Goal: Book appointment/travel/reservation

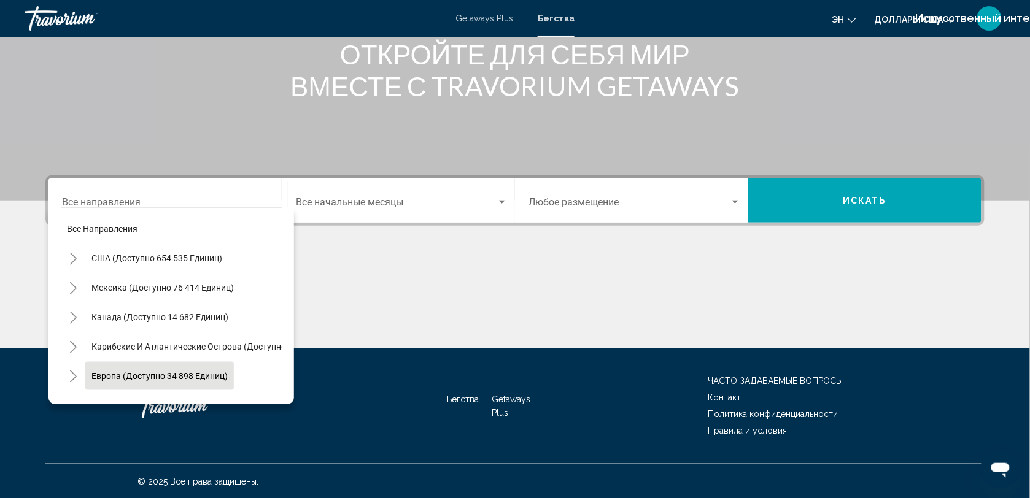
drag, startPoint x: 185, startPoint y: 379, endPoint x: 150, endPoint y: 375, distance: 35.2
click at [150, 375] on span "Европа (доступно 34 898 единиц)" at bounding box center [159, 376] width 136 height 10
type input "**********"
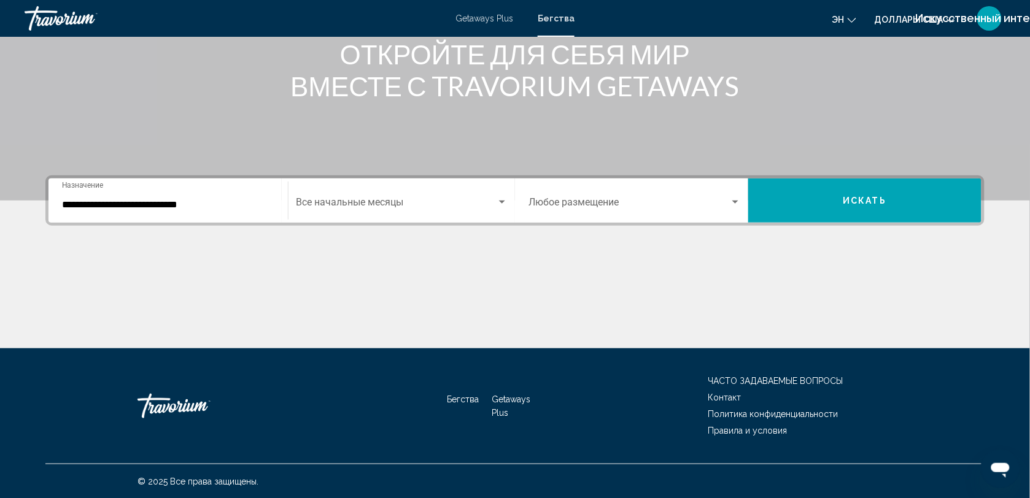
click at [372, 195] on div "Start Month Все начальные месяцы" at bounding box center [402, 201] width 212 height 39
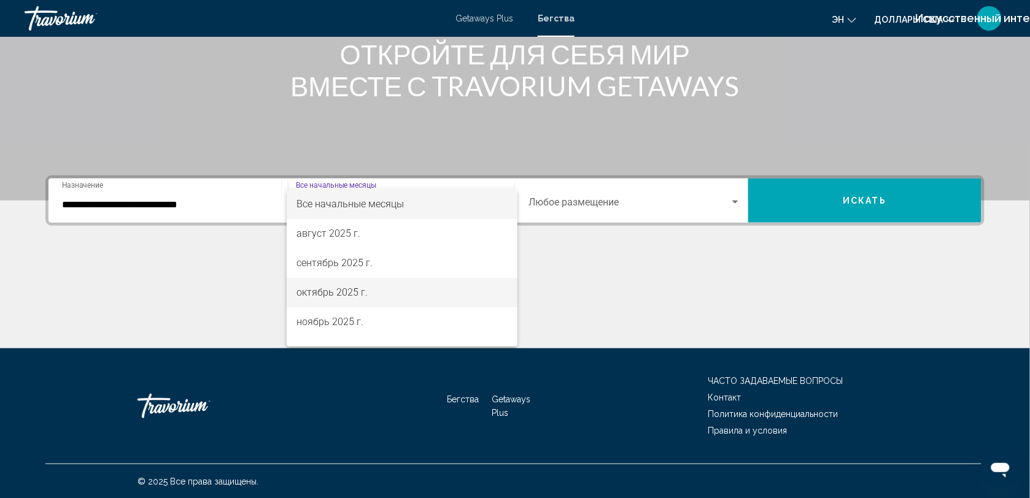
click at [338, 284] on span "октябрь 2025 г." at bounding box center [402, 292] width 212 height 29
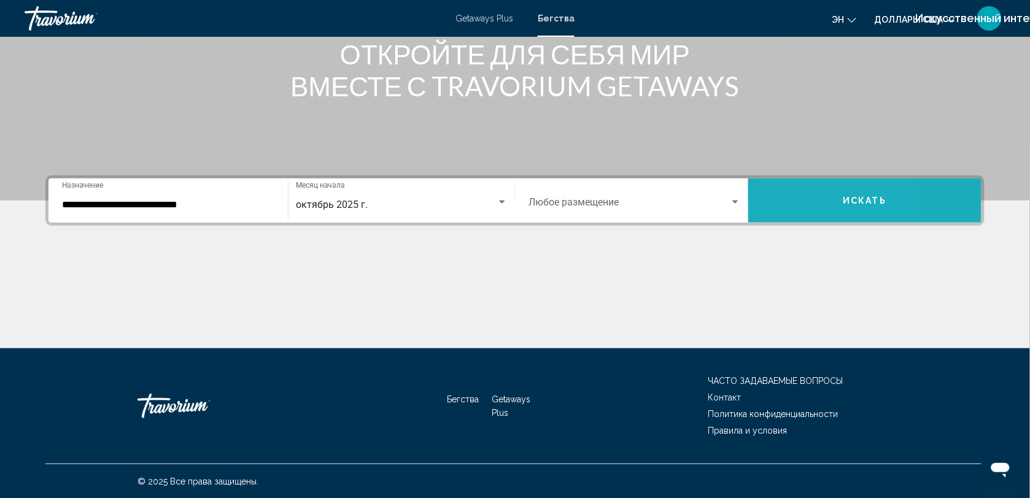
click at [792, 203] on button "Искать" at bounding box center [864, 201] width 233 height 44
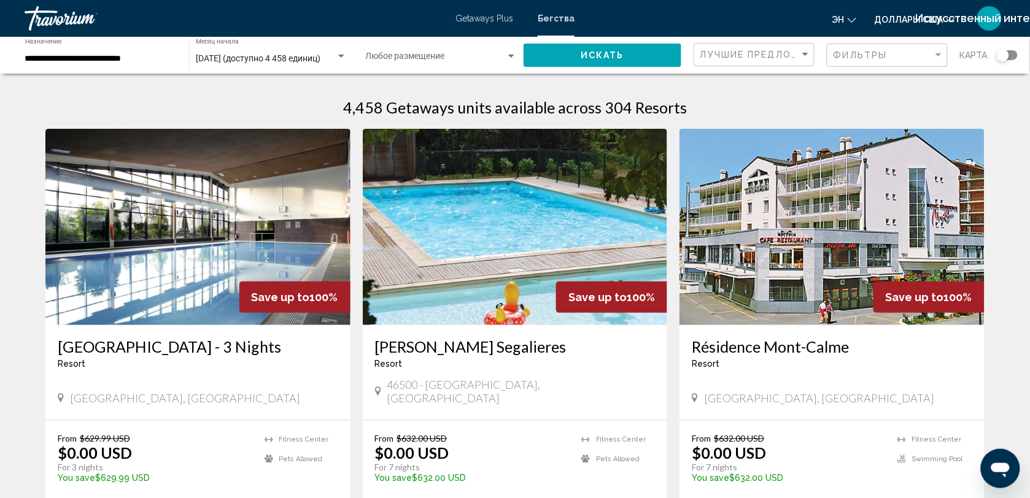
click at [1014, 51] on div "Виджет поиска" at bounding box center [1007, 55] width 21 height 10
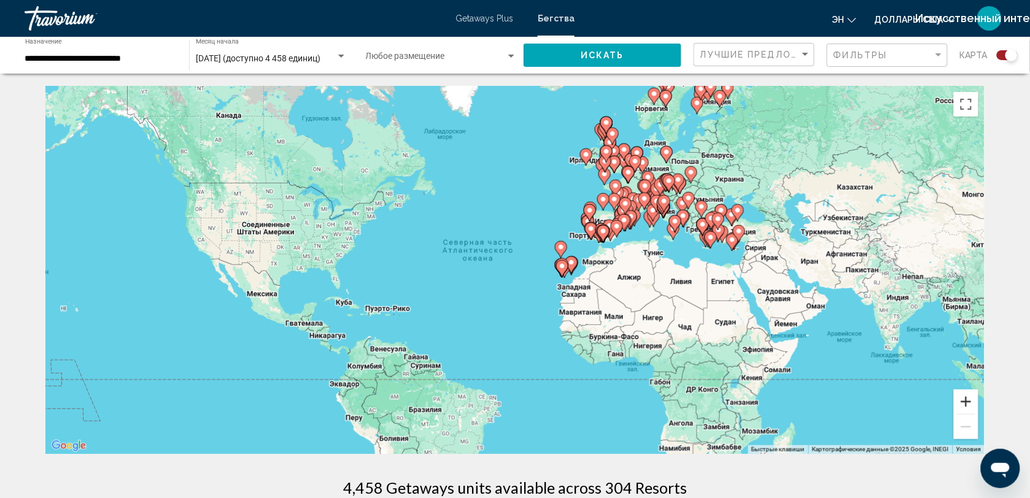
click at [964, 404] on button "Увеличить" at bounding box center [966, 402] width 25 height 25
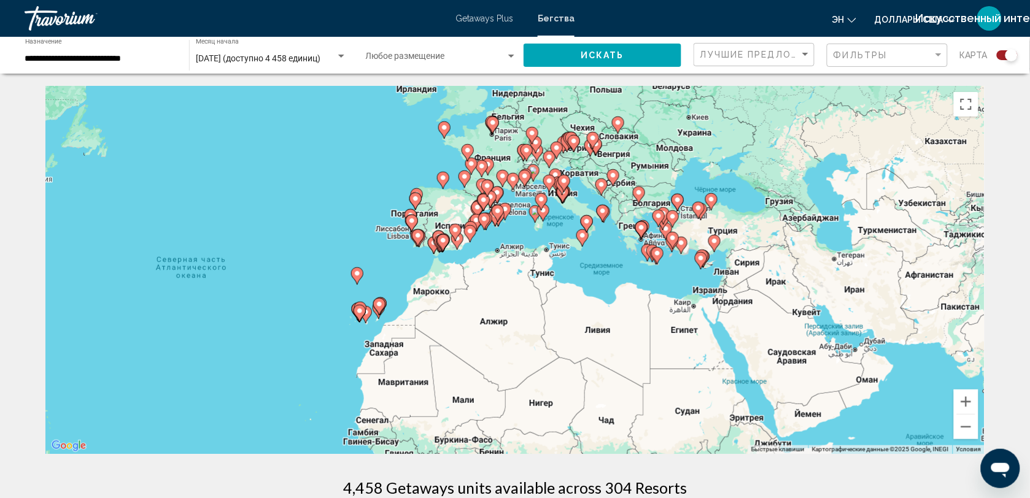
drag, startPoint x: 893, startPoint y: 352, endPoint x: 637, endPoint y: 387, distance: 258.4
click at [637, 387] on div "Чтобы активировать перетаскивание с помощью клавиатуры, нажмите Alt + Ввод. Пос…" at bounding box center [514, 270] width 939 height 368
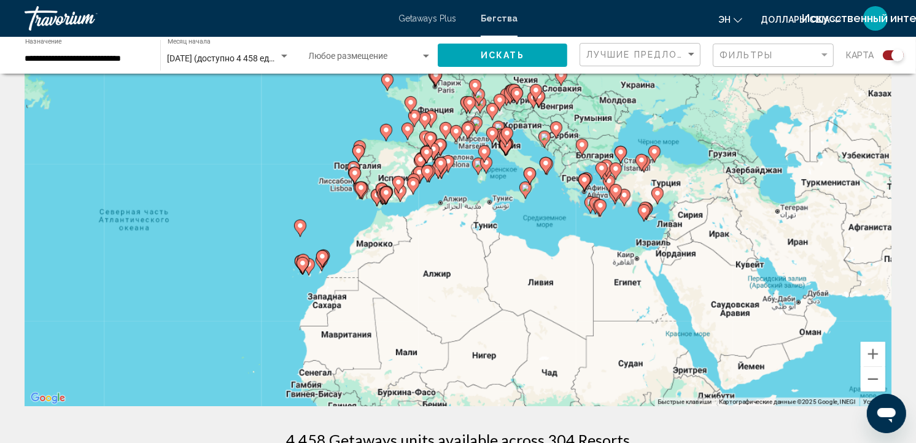
scroll to position [42, 0]
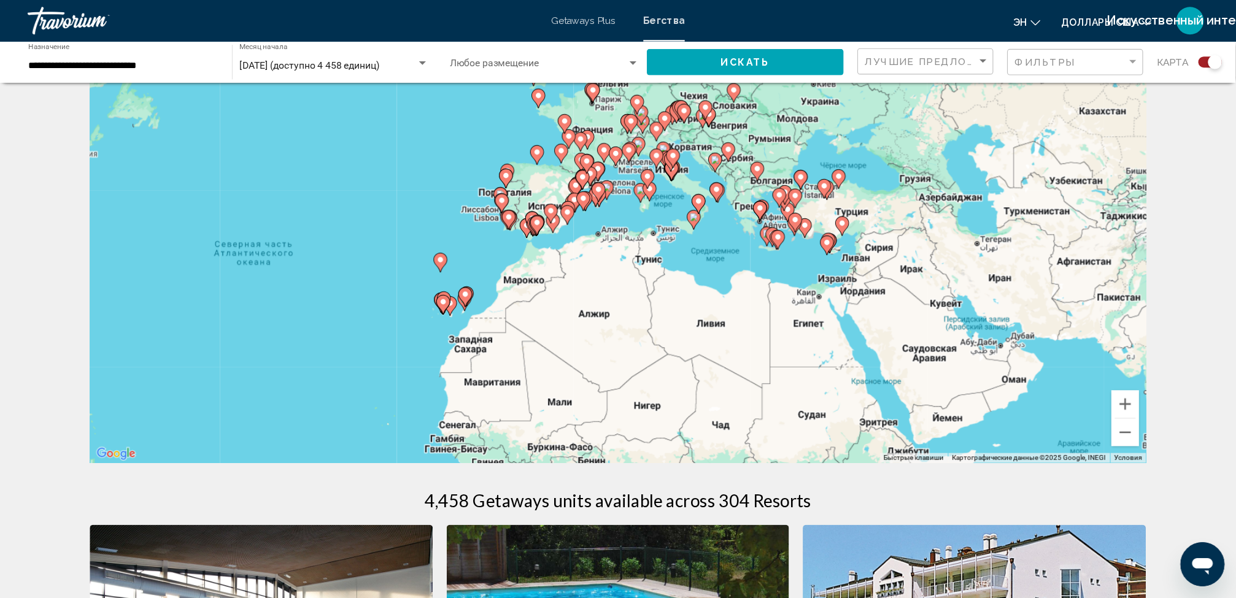
scroll to position [42, 0]
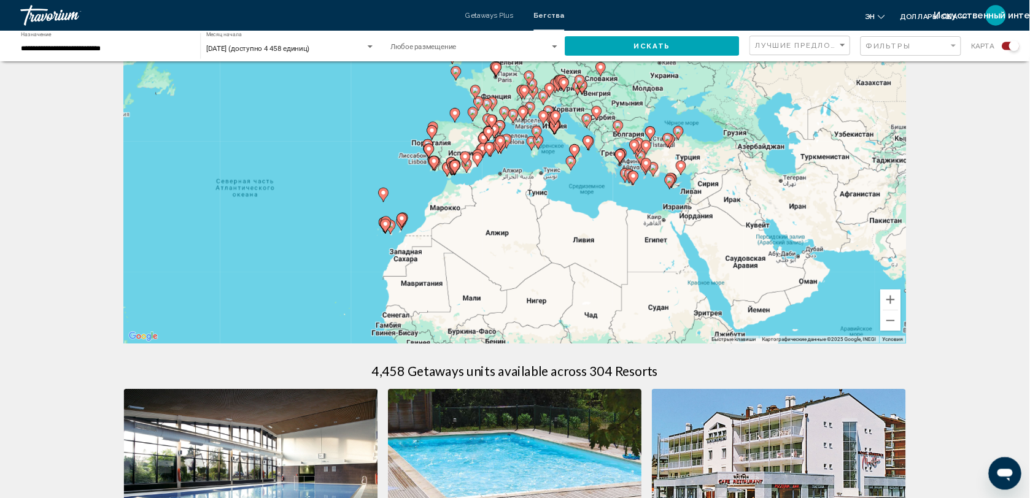
scroll to position [42, 0]
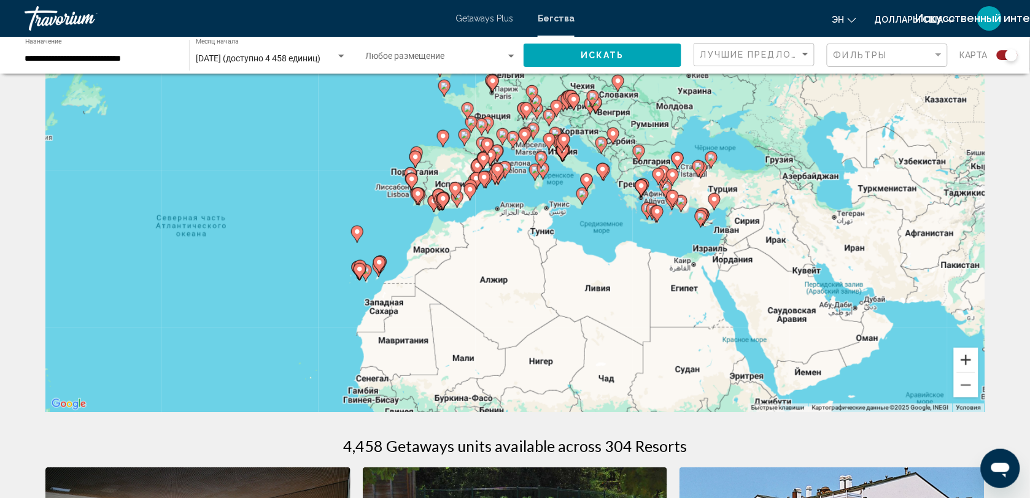
click at [973, 355] on button "Увеличить" at bounding box center [966, 360] width 25 height 25
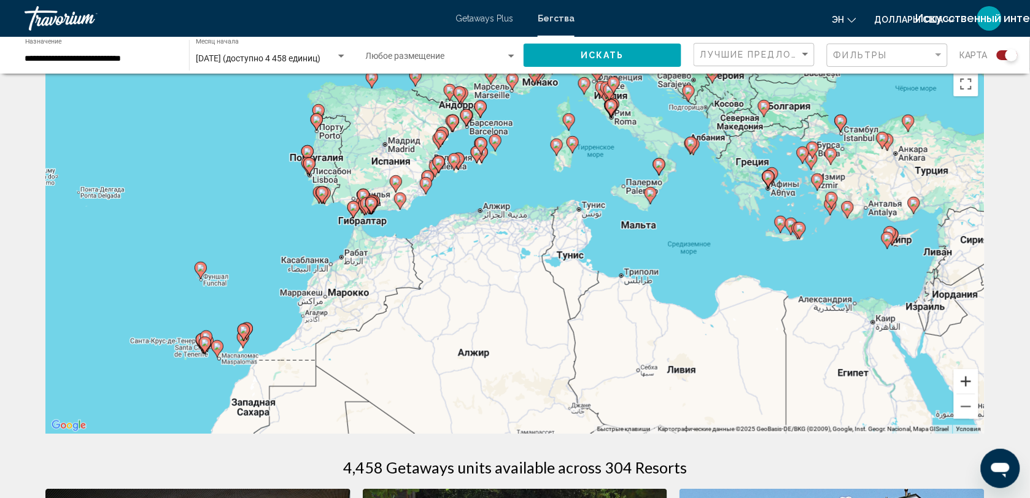
scroll to position [0, 0]
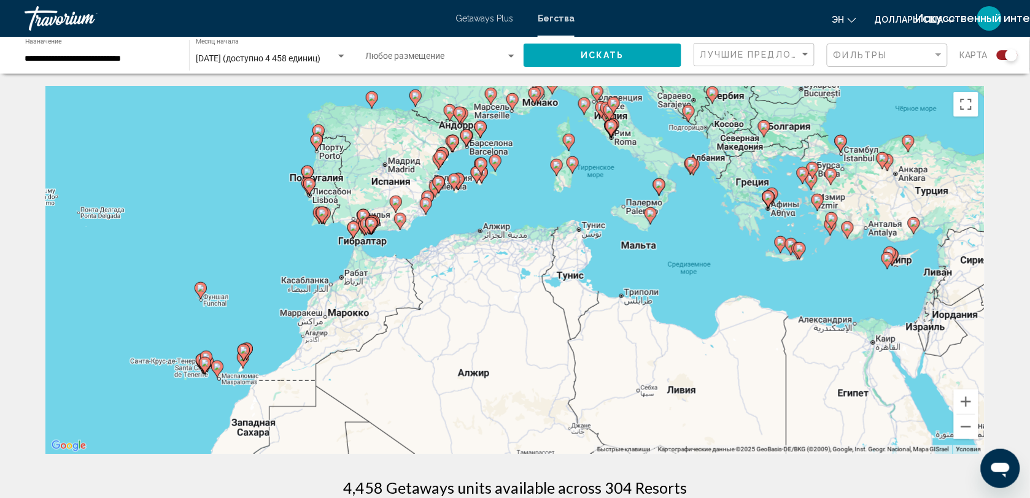
click at [873, 212] on div "Чтобы активировать перетаскивание с помощью клавиатуры, нажмите Alt + Ввод. Пос…" at bounding box center [514, 270] width 939 height 368
click at [958, 102] on button "Включить полноэкранный режим" at bounding box center [966, 104] width 25 height 25
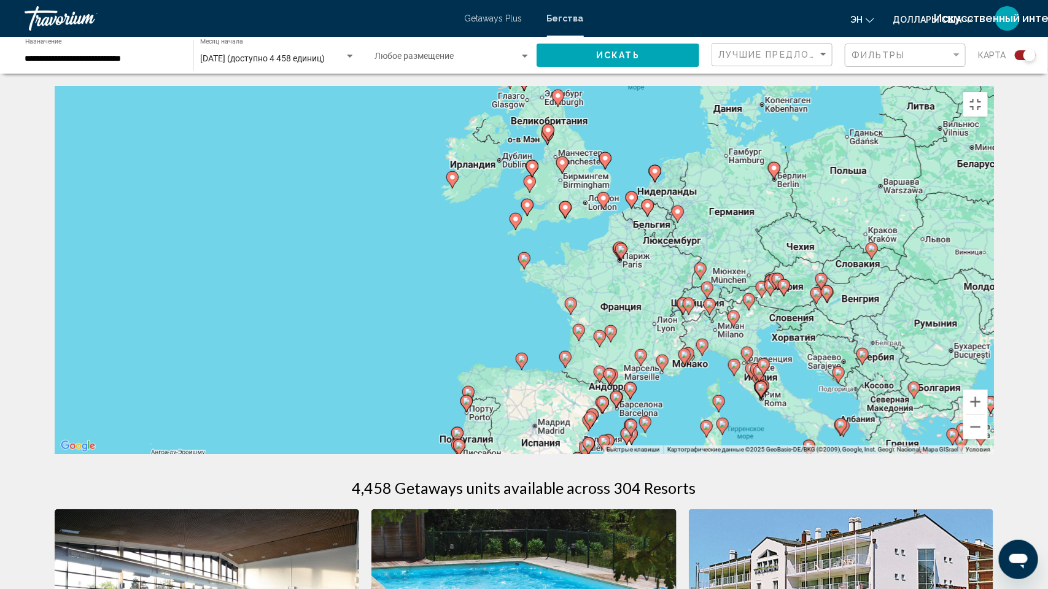
click at [525, 262] on image "Основное содержание" at bounding box center [523, 258] width 7 height 7
type input "**********"
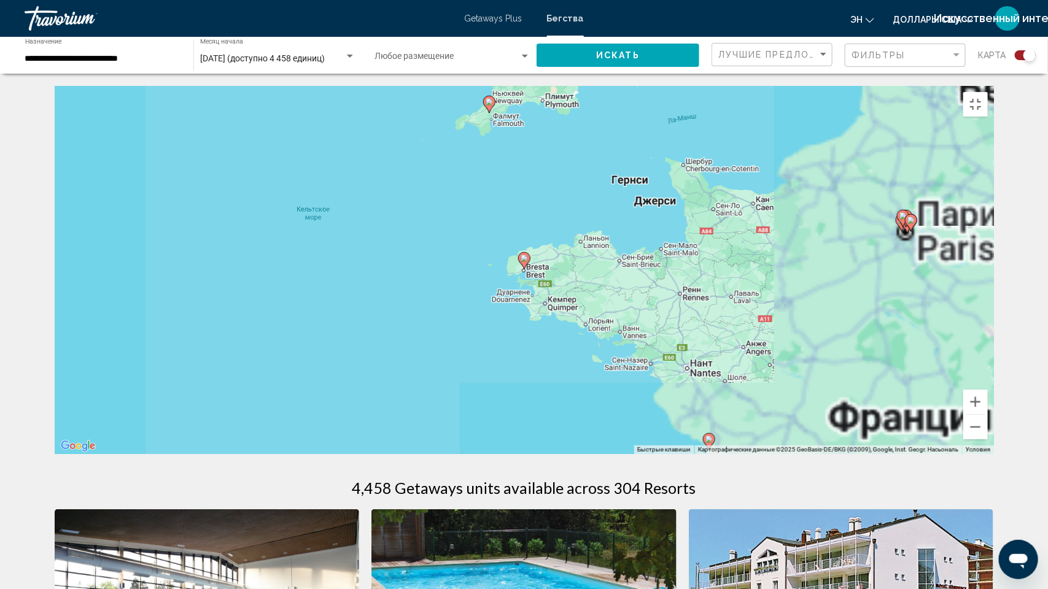
click at [525, 262] on image "Основное содержание" at bounding box center [523, 258] width 7 height 7
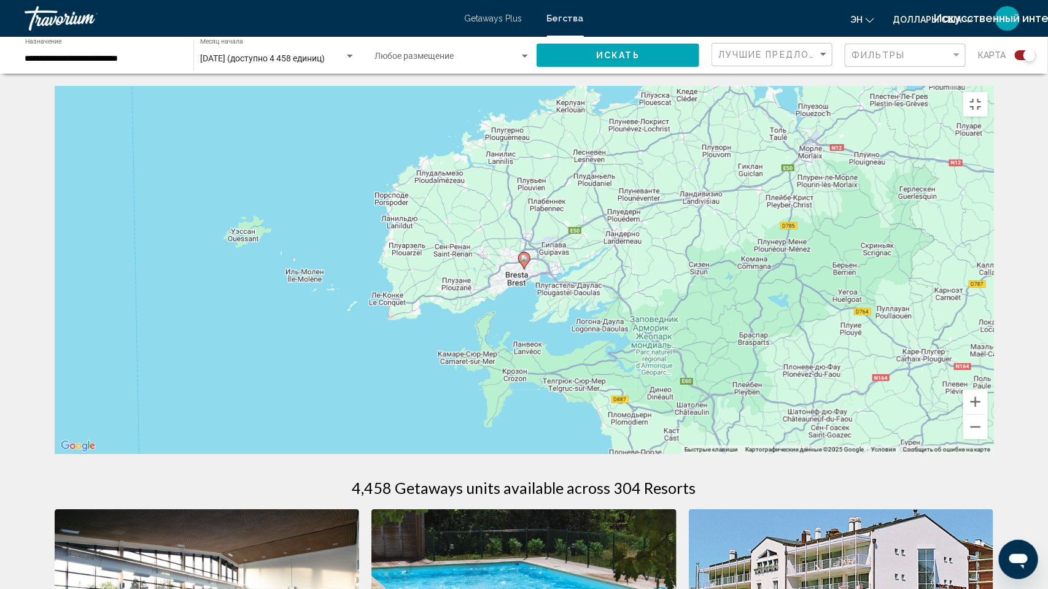
click at [523, 269] on icon "Основное содержание" at bounding box center [523, 261] width 11 height 16
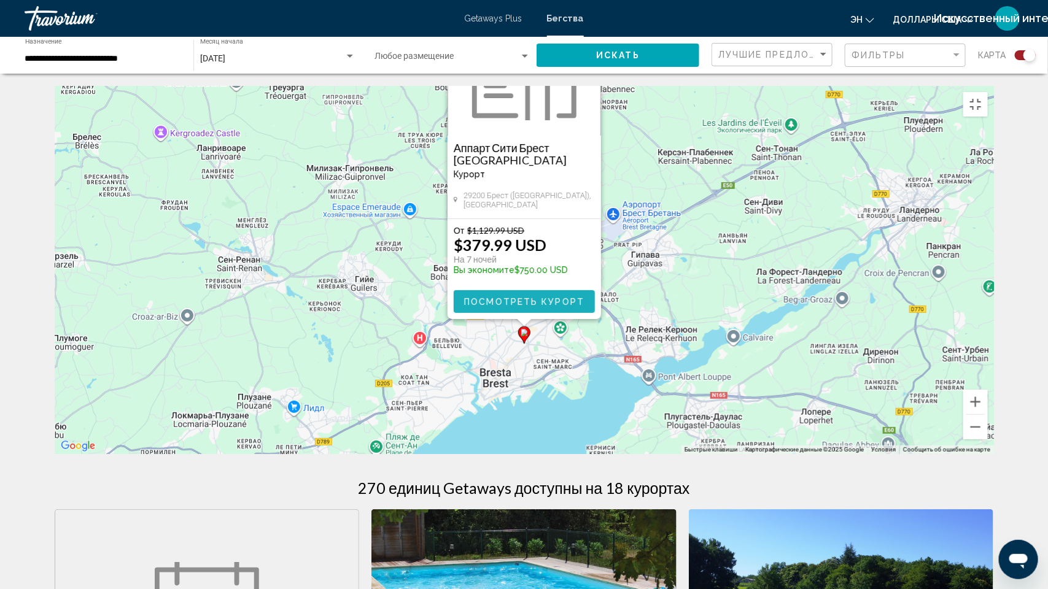
click at [525, 307] on span "Посмотреть курорт" at bounding box center [524, 302] width 120 height 10
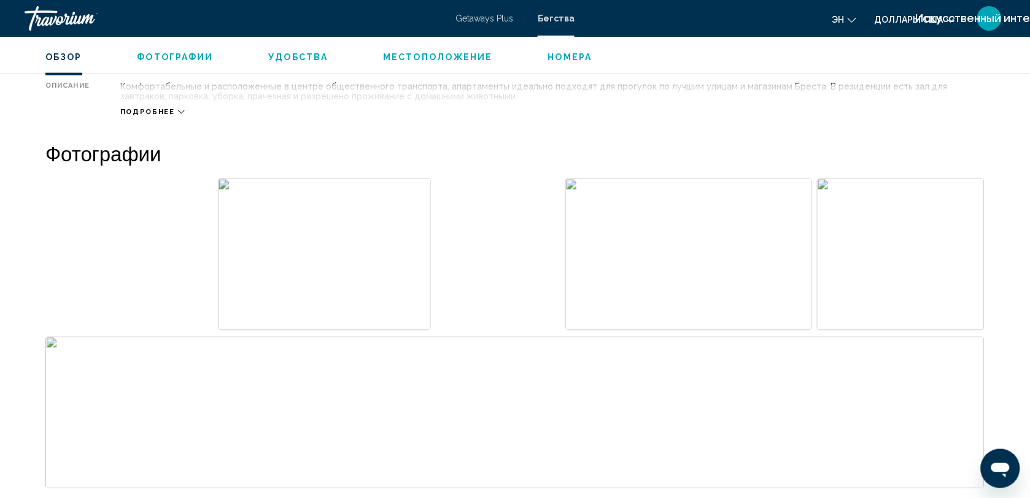
scroll to position [446, 0]
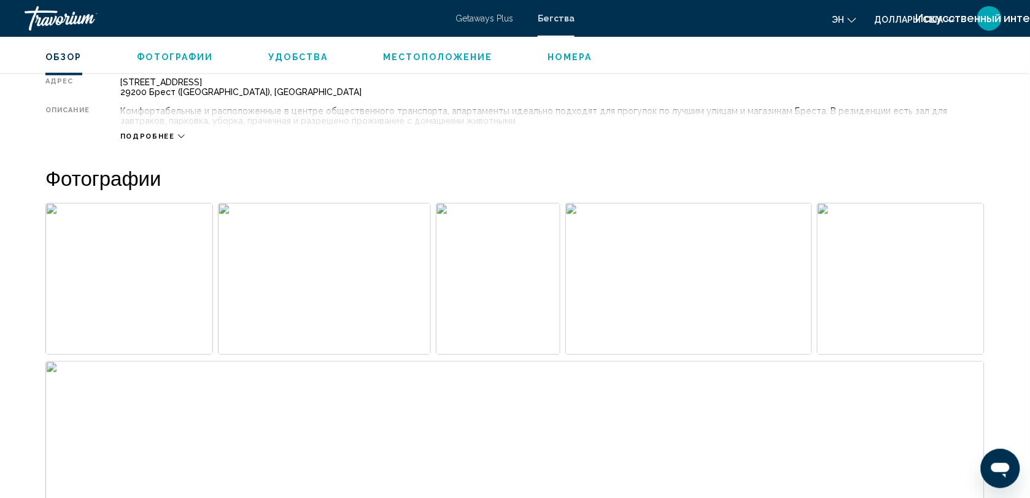
click at [556, 57] on span "Номера" at bounding box center [570, 57] width 44 height 10
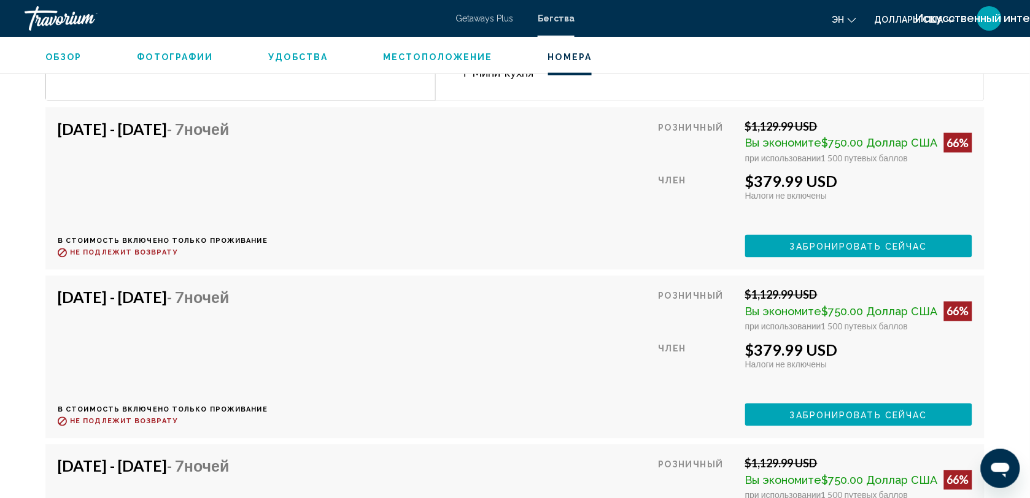
scroll to position [1903, 0]
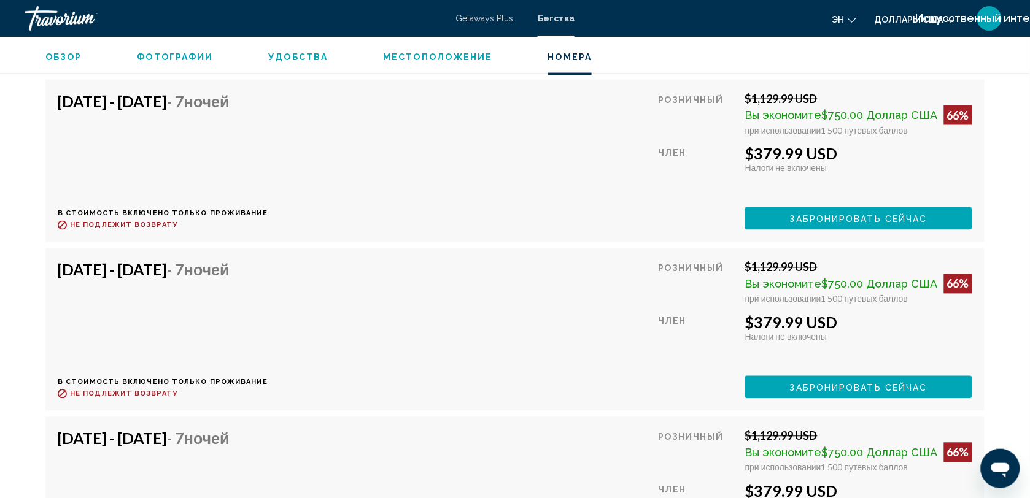
click at [456, 55] on span "Местоположение" at bounding box center [437, 57] width 109 height 10
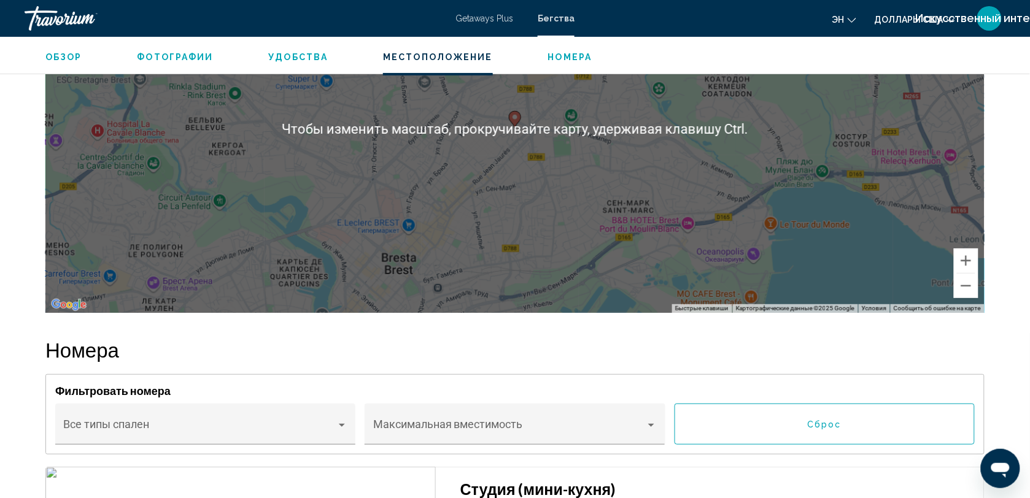
scroll to position [1438, 0]
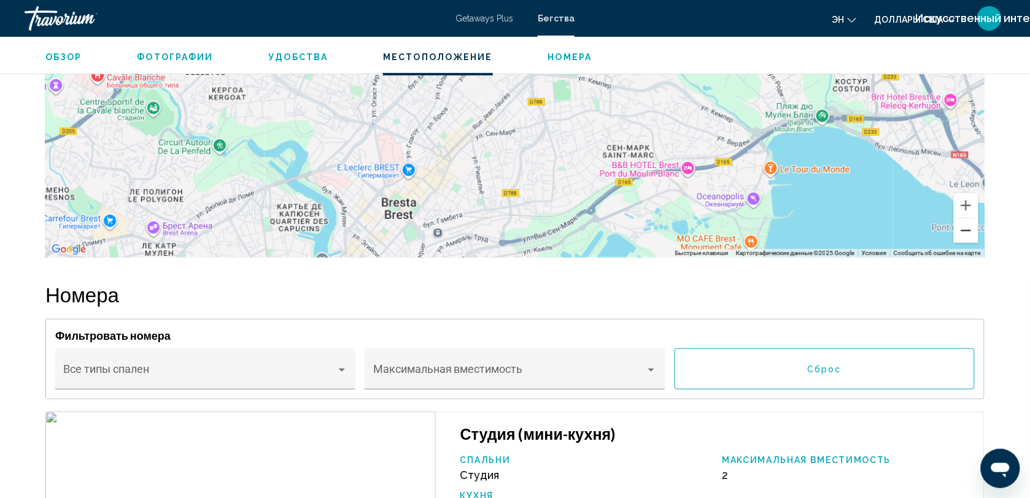
click at [959, 228] on button "Уменьшить" at bounding box center [966, 230] width 25 height 25
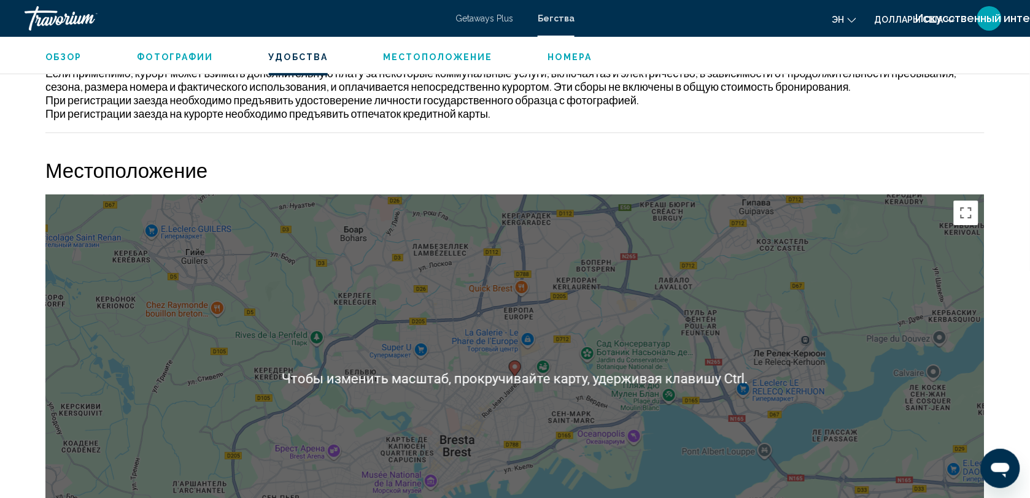
scroll to position [1129, 0]
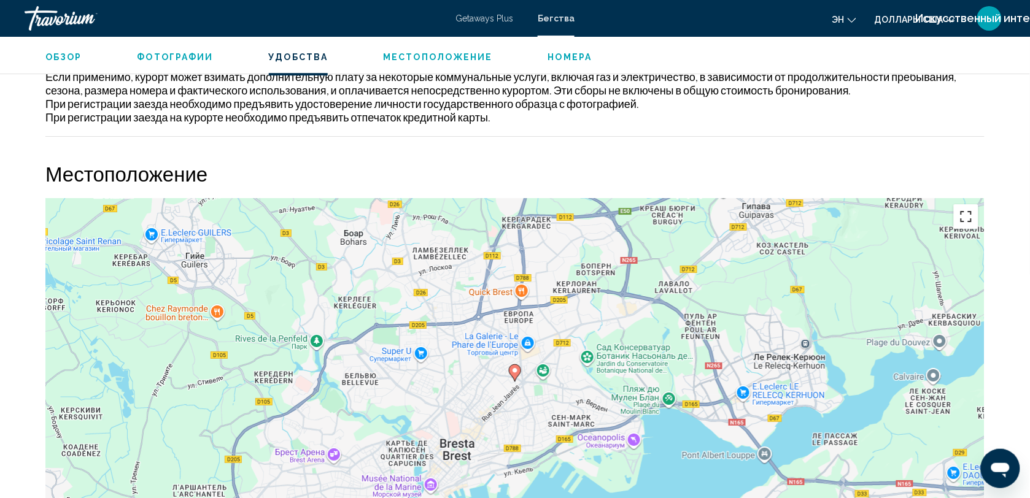
drag, startPoint x: 967, startPoint y: 215, endPoint x: 970, endPoint y: 272, distance: 56.5
click at [967, 215] on button "Включить полноэкранный режим" at bounding box center [966, 216] width 25 height 25
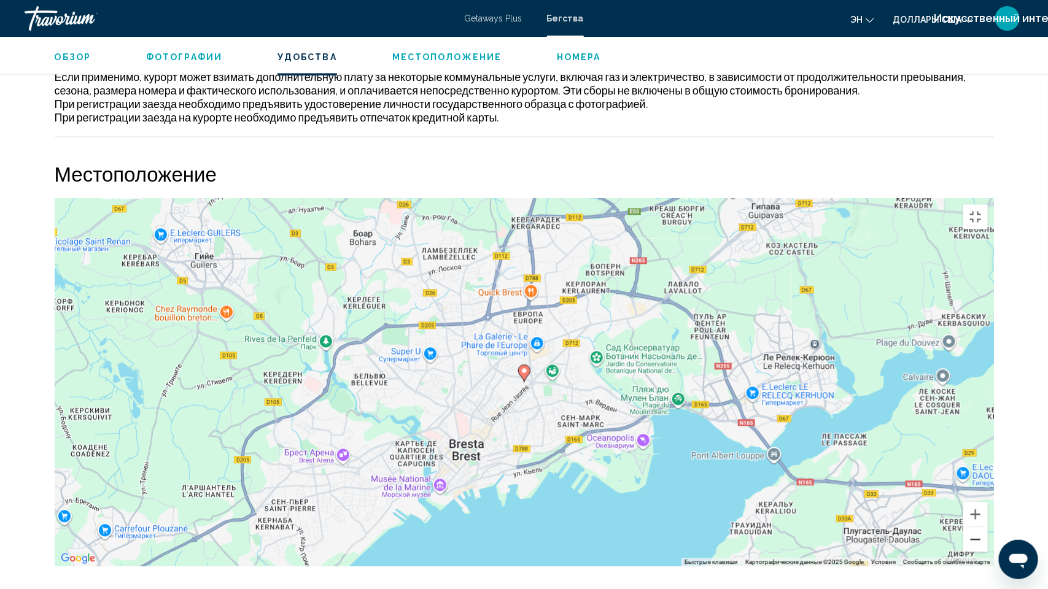
click at [987, 498] on button "Уменьшить" at bounding box center [975, 539] width 25 height 25
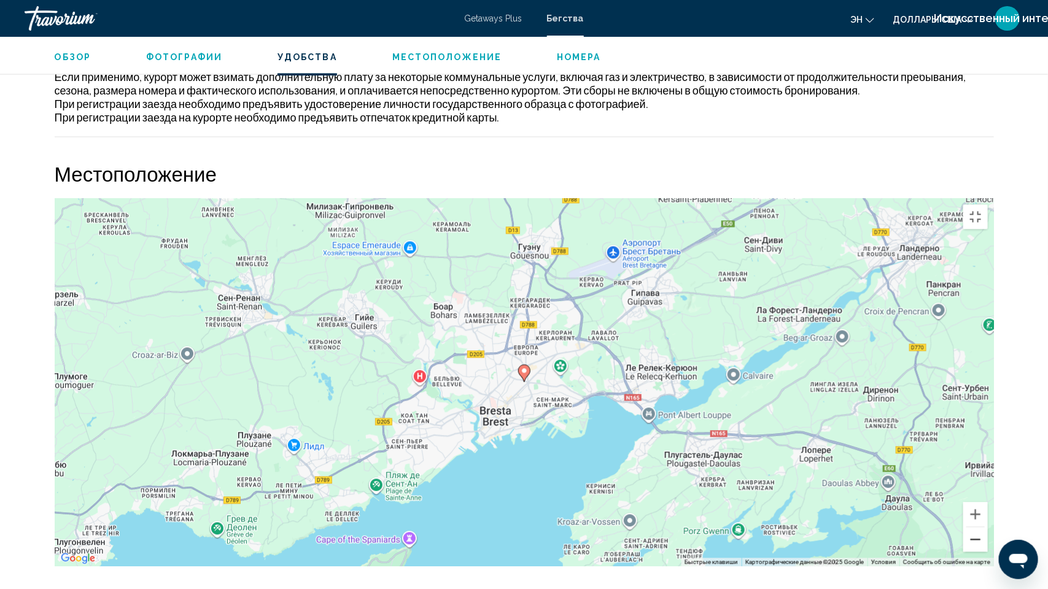
click at [987, 498] on button "Уменьшить" at bounding box center [975, 539] width 25 height 25
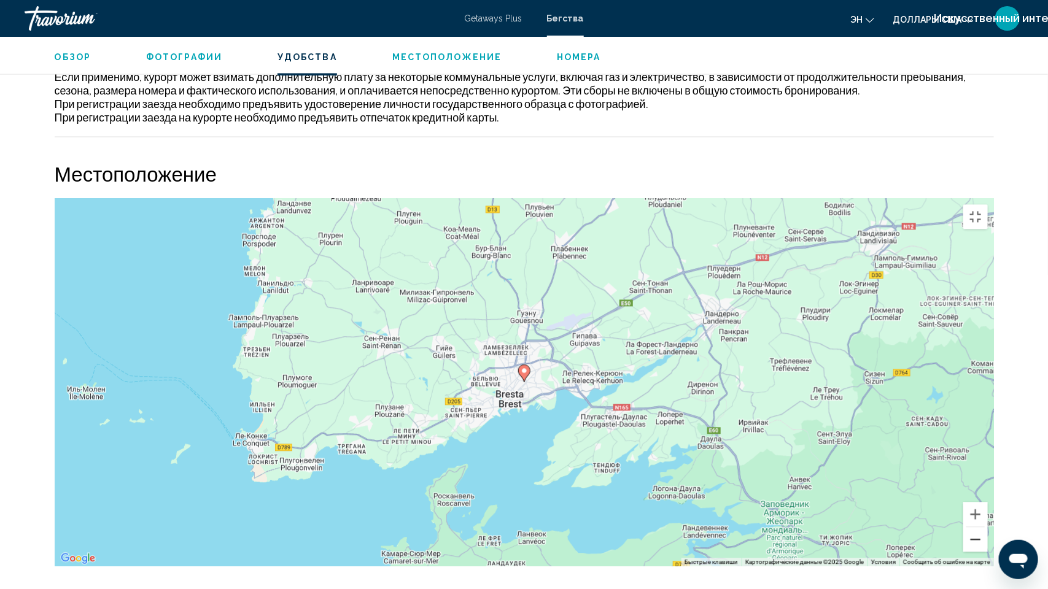
click at [987, 498] on button "Уменьшить" at bounding box center [975, 539] width 25 height 25
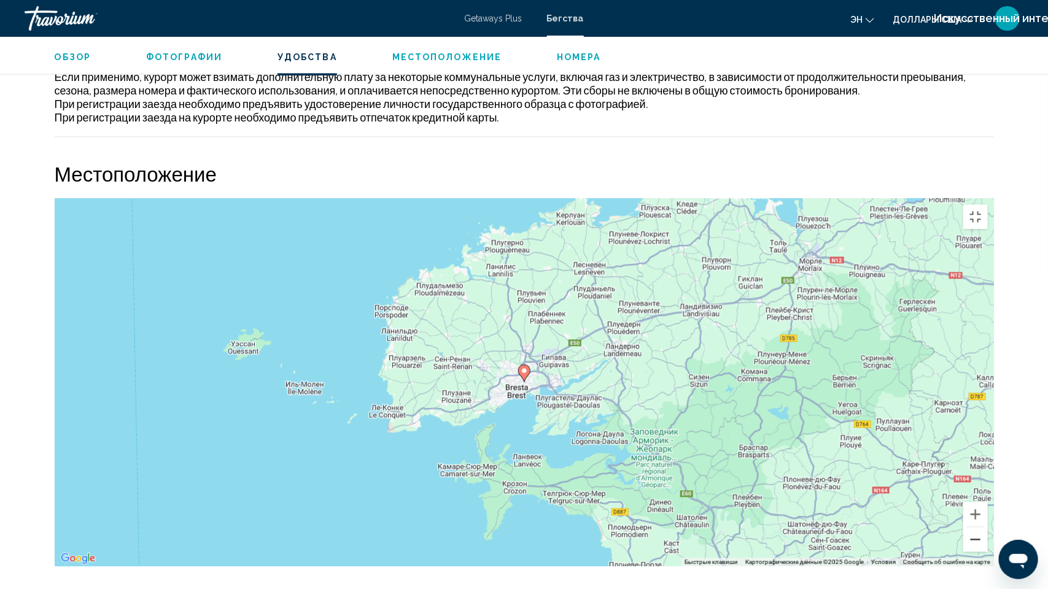
click at [987, 498] on button "Уменьшить" at bounding box center [975, 539] width 25 height 25
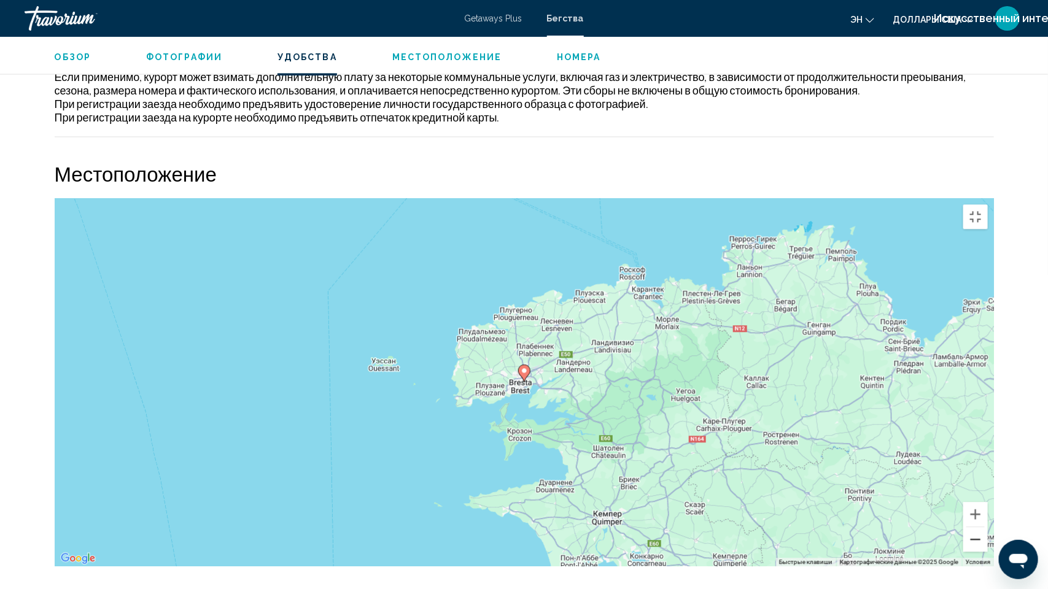
click at [987, 498] on button "Уменьшить" at bounding box center [975, 539] width 25 height 25
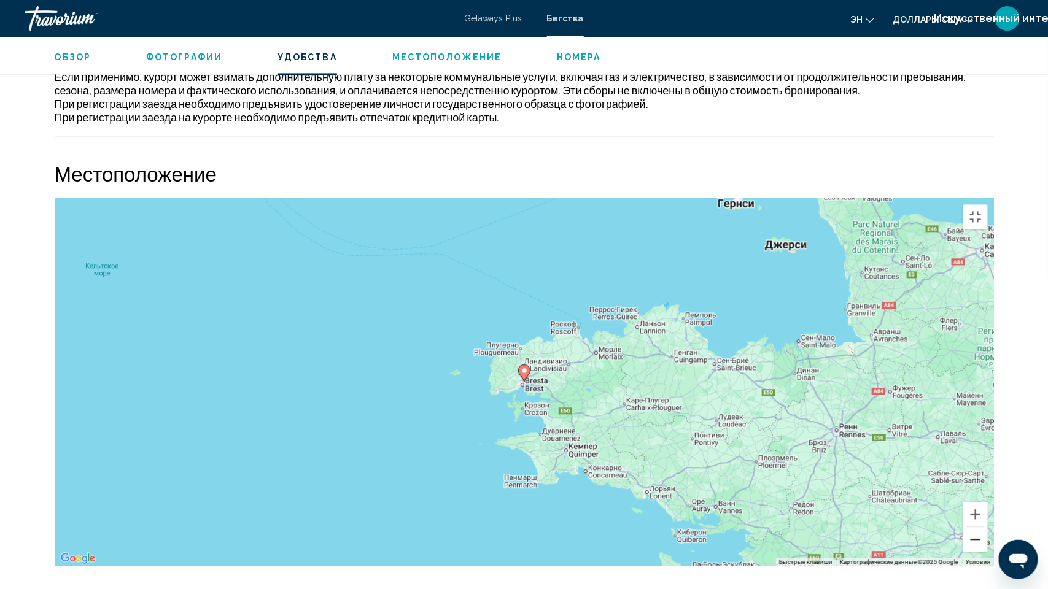
click at [987, 498] on button "Уменьшить" at bounding box center [975, 539] width 25 height 25
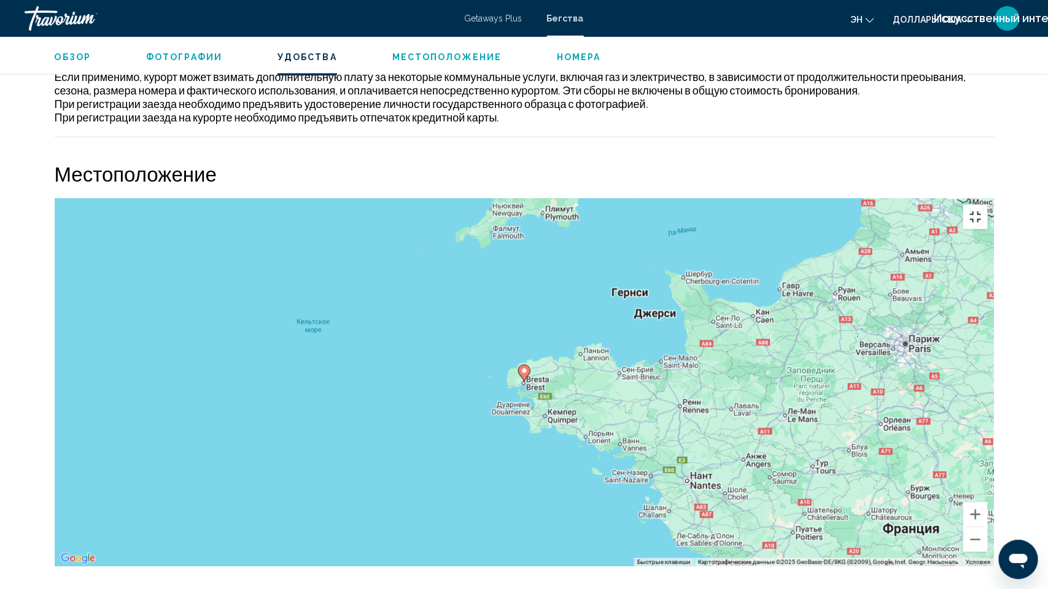
click at [987, 204] on button "Включить полноэкранный режим" at bounding box center [975, 216] width 25 height 25
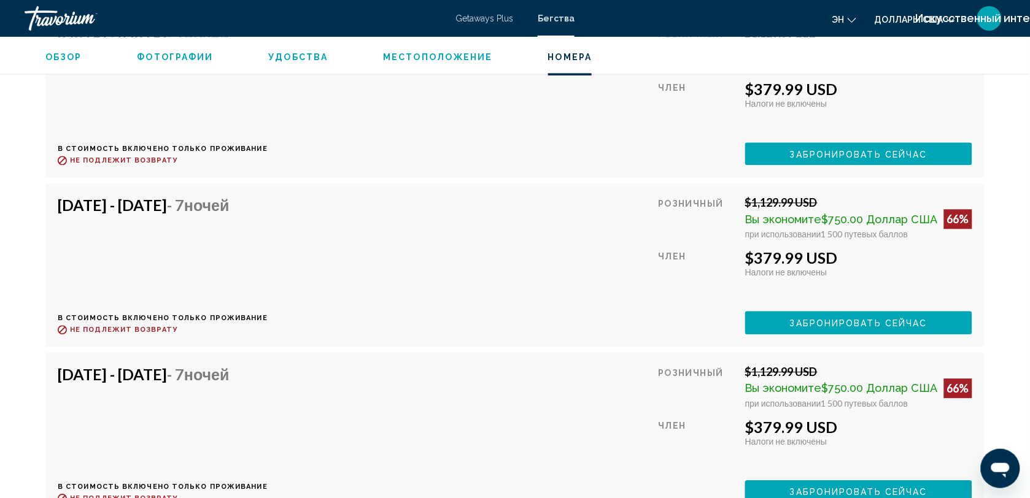
scroll to position [2142, 0]
